Goal: Information Seeking & Learning: Learn about a topic

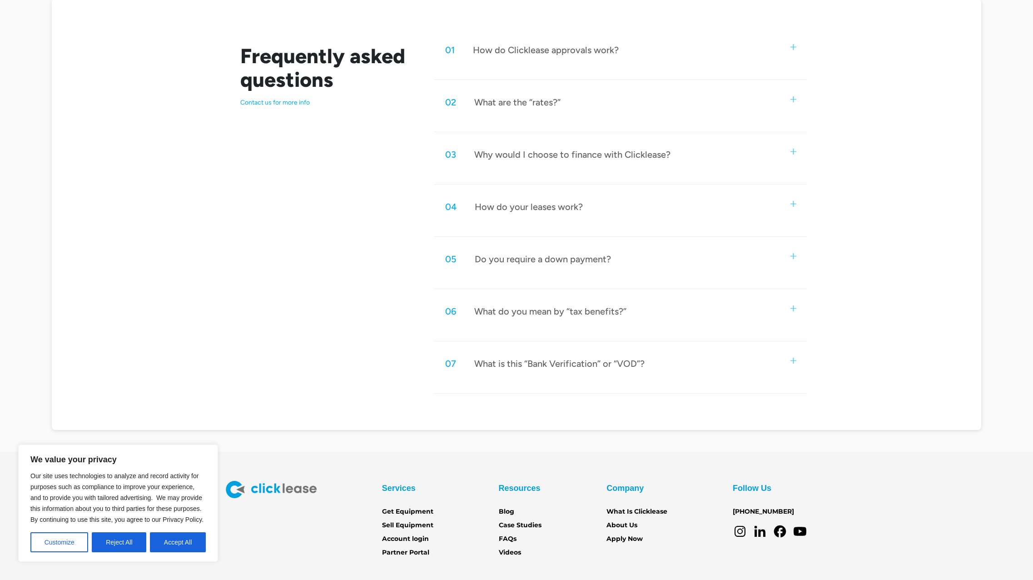
scroll to position [516, 0]
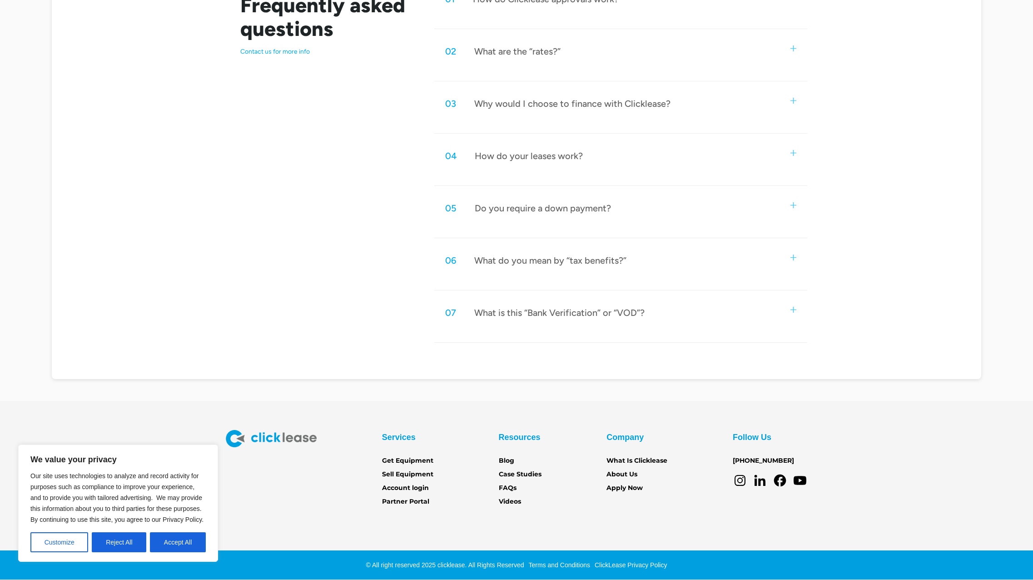
click at [180, 547] on button "Accept All" at bounding box center [178, 542] width 56 height 20
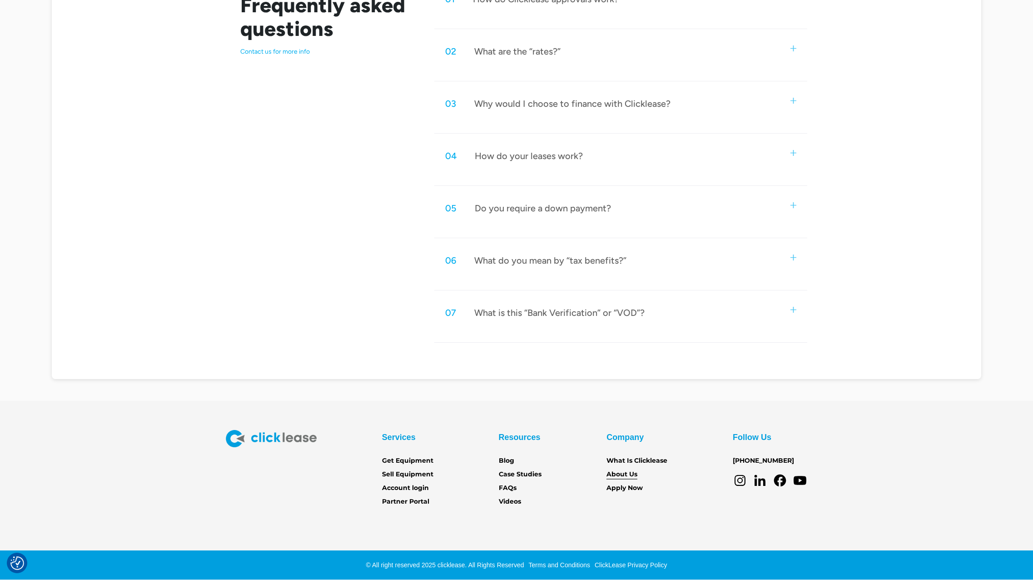
click at [629, 474] on link "About Us" at bounding box center [622, 474] width 31 height 10
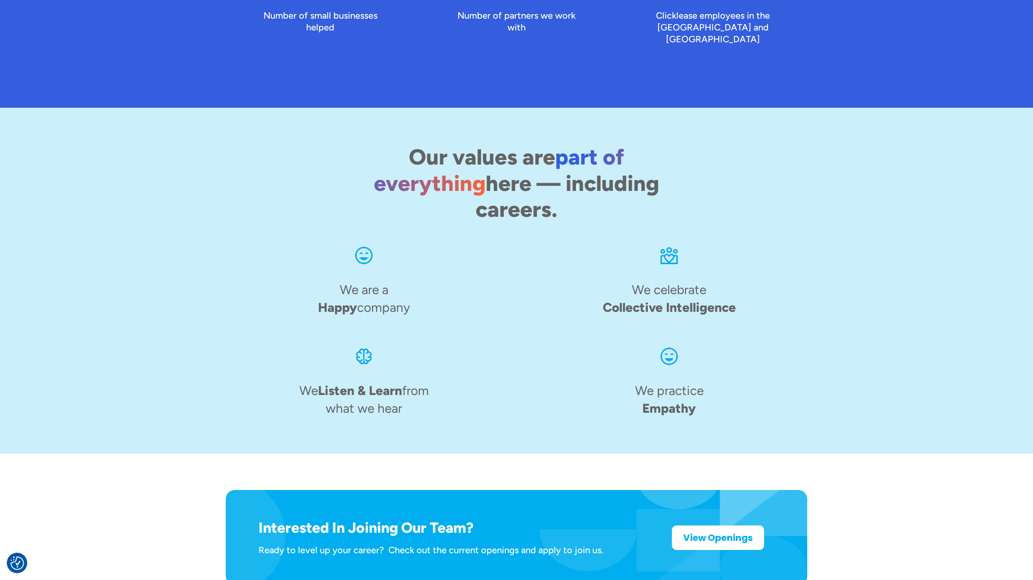
scroll to position [1248, 0]
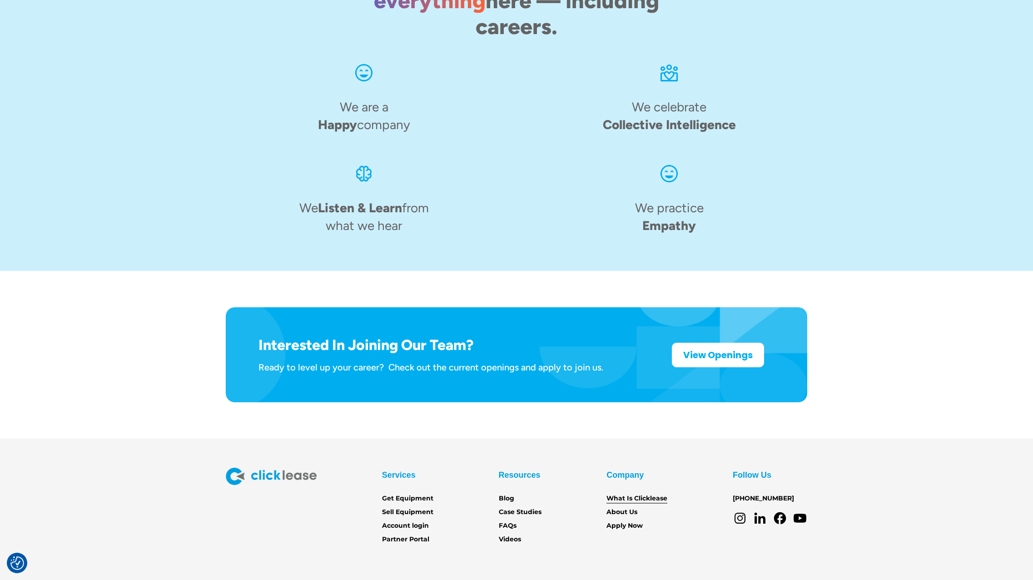
click at [623, 494] on link "What Is Clicklease" at bounding box center [637, 499] width 61 height 10
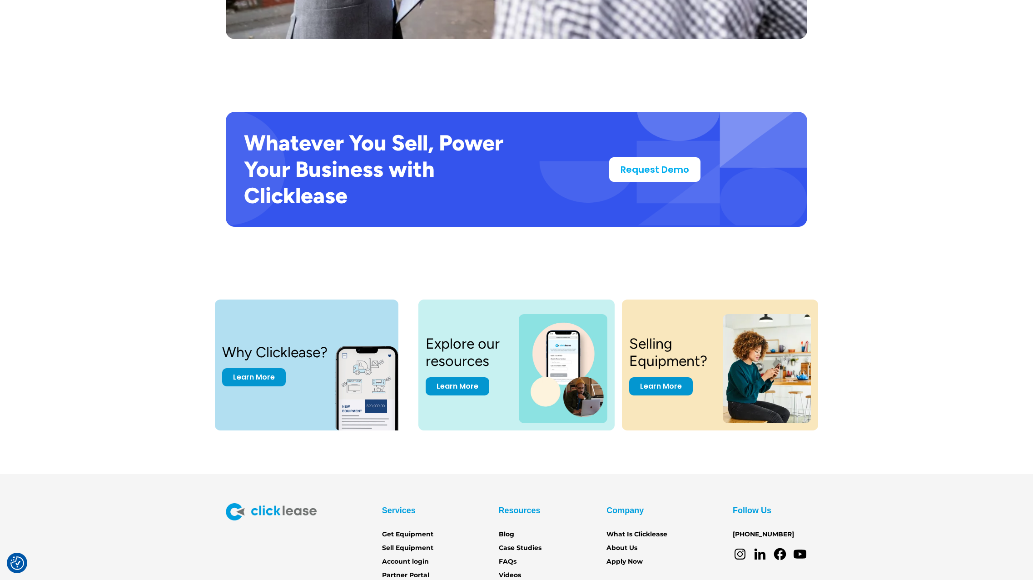
scroll to position [1756, 0]
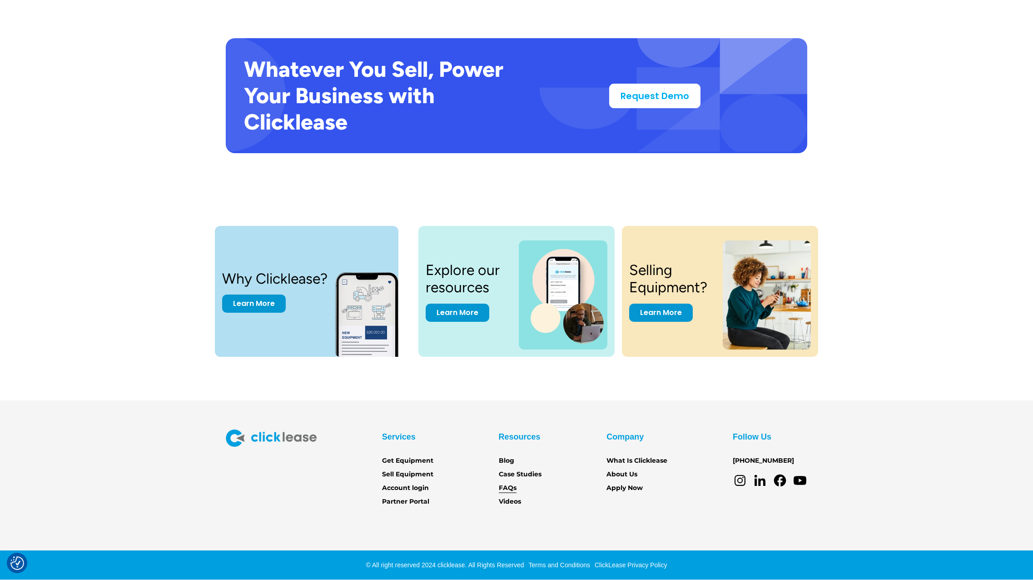
click at [507, 488] on link "FAQs" at bounding box center [508, 488] width 18 height 10
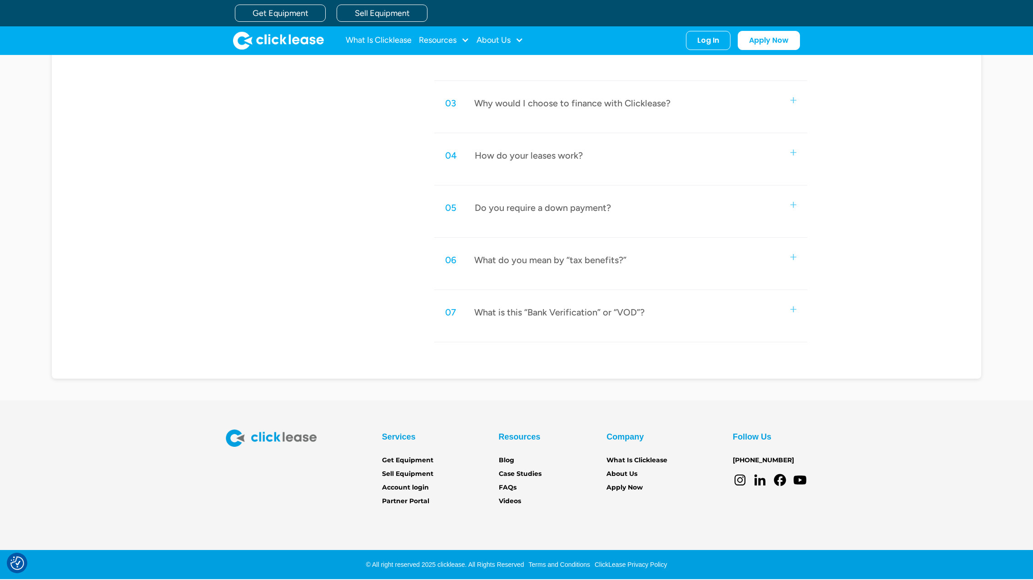
scroll to position [516, 0]
